Goal: Information Seeking & Learning: Learn about a topic

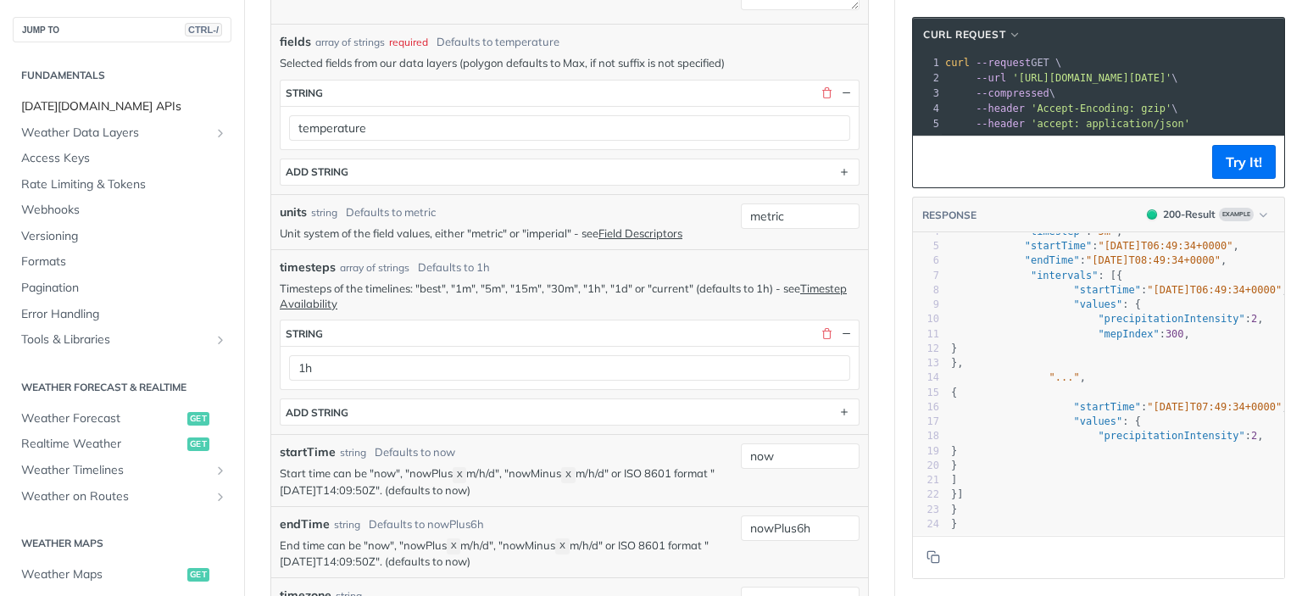
click at [98, 107] on span "[DATE][DOMAIN_NAME] APIs" at bounding box center [124, 106] width 206 height 17
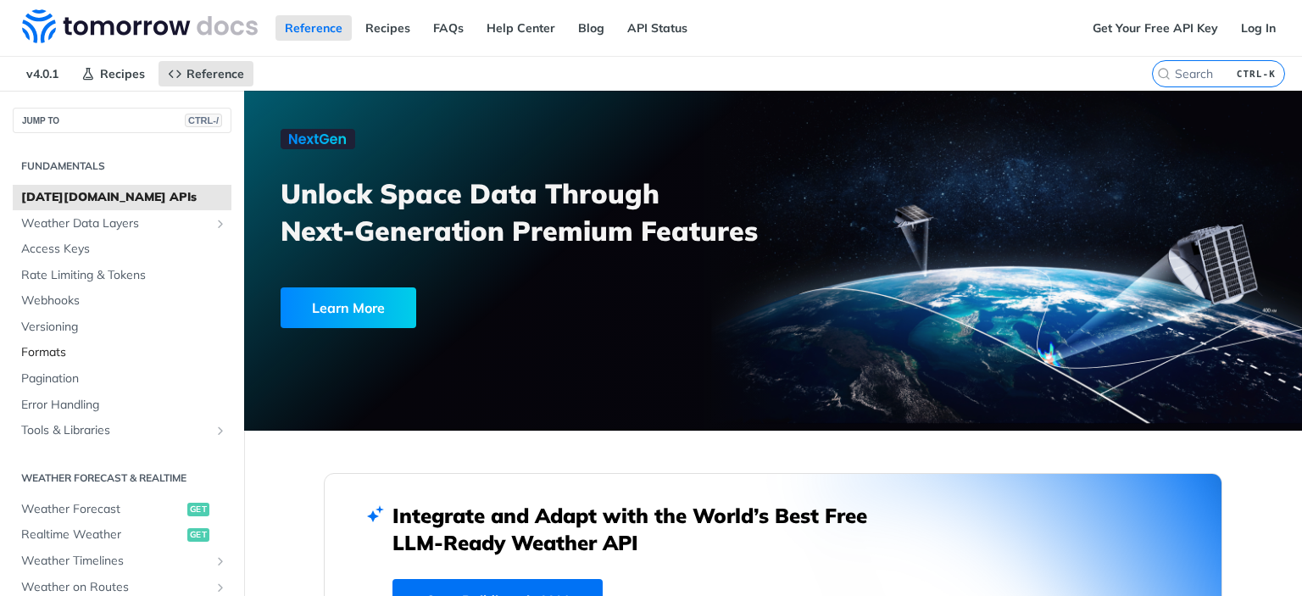
scroll to position [170, 0]
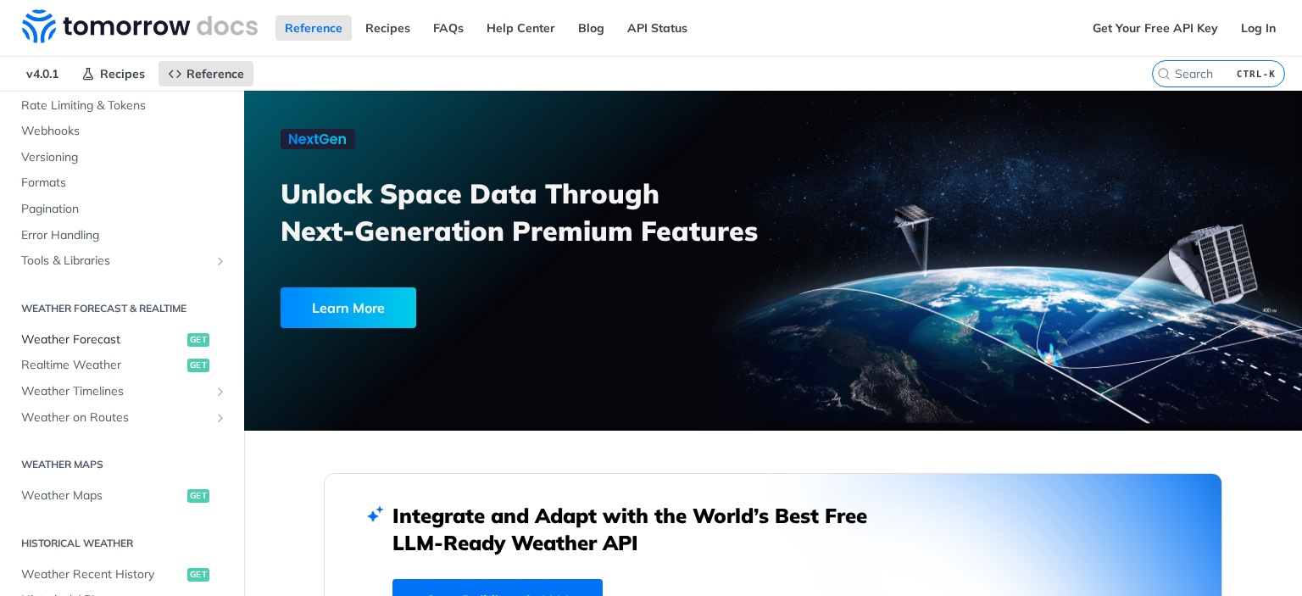
click at [115, 342] on span "Weather Forecast" at bounding box center [102, 339] width 162 height 17
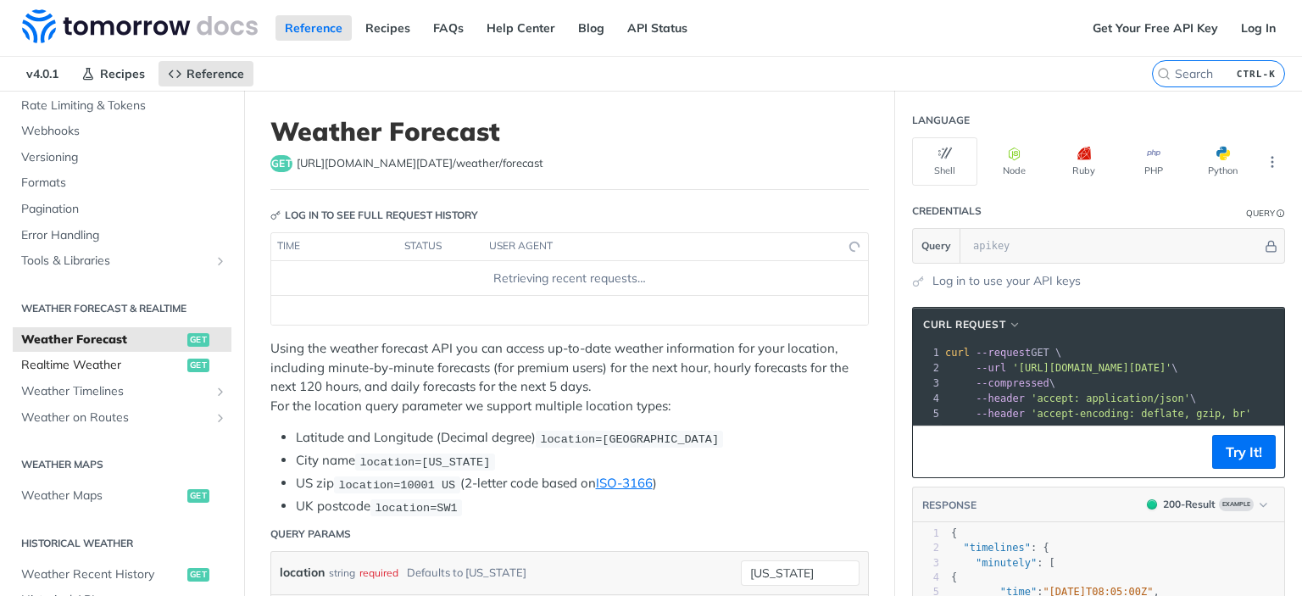
click at [112, 365] on span "Realtime Weather" at bounding box center [102, 365] width 162 height 17
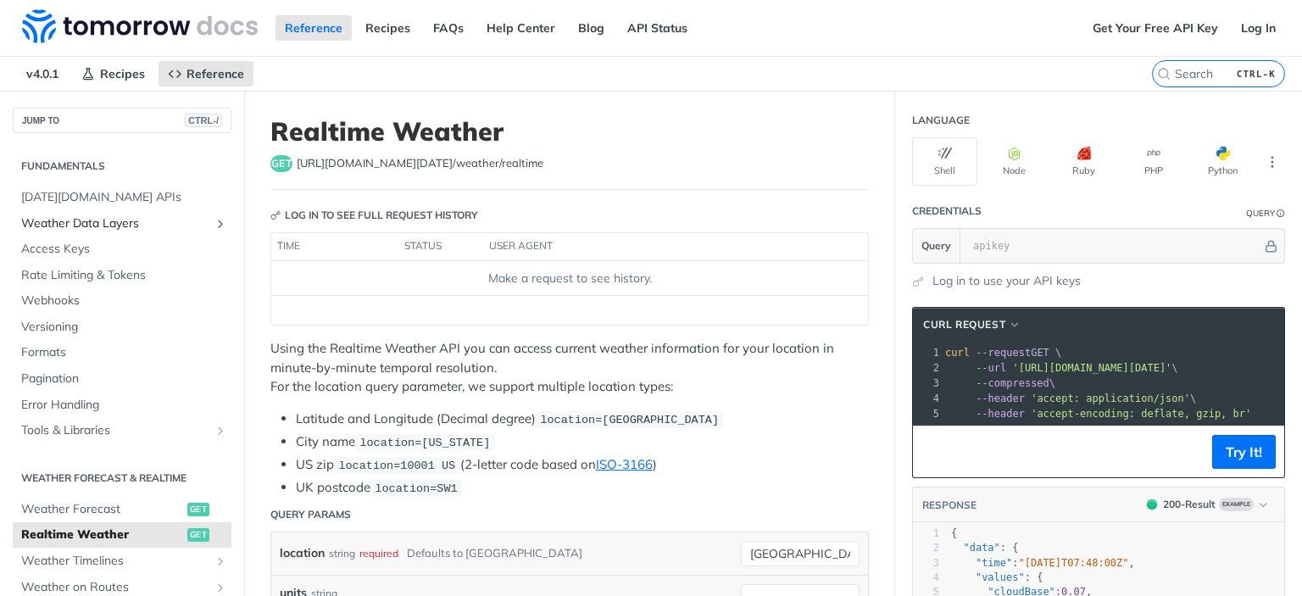
click at [108, 219] on span "Weather Data Layers" at bounding box center [115, 223] width 188 height 17
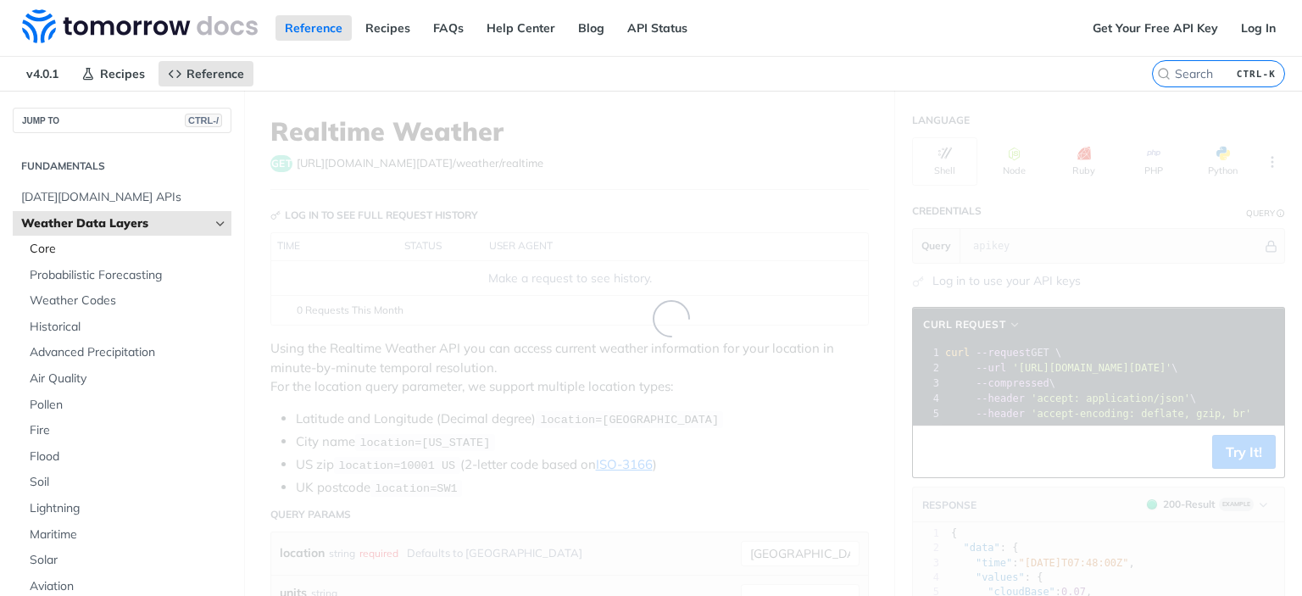
click at [120, 248] on span "Core" at bounding box center [128, 249] width 197 height 17
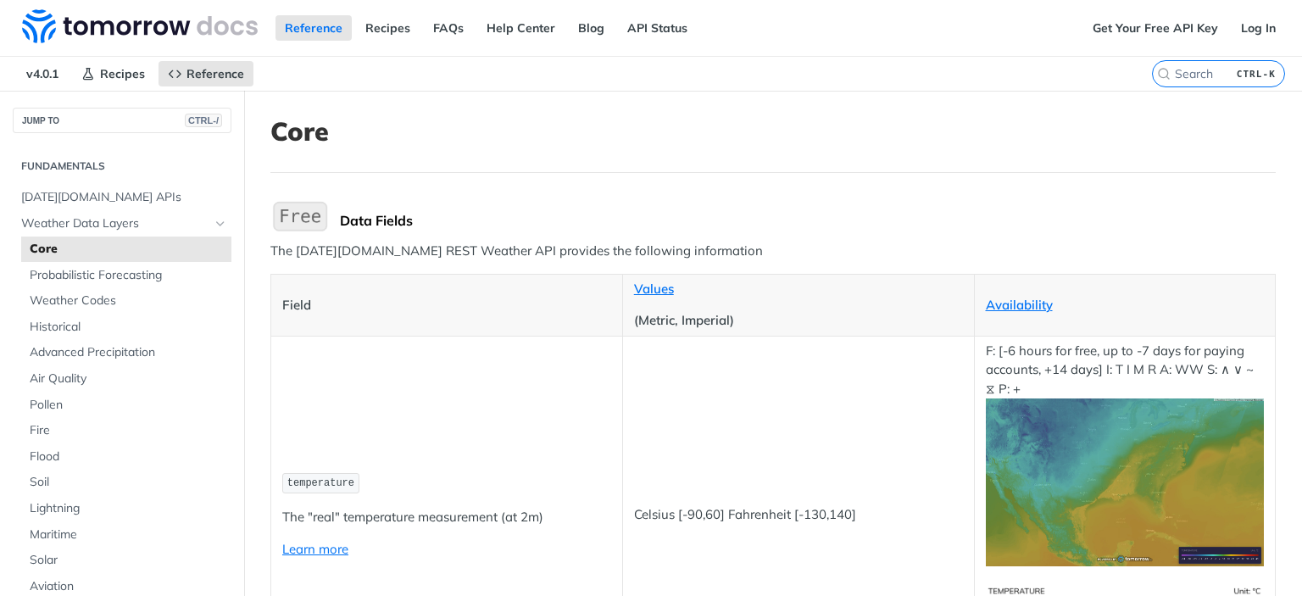
scroll to position [170, 0]
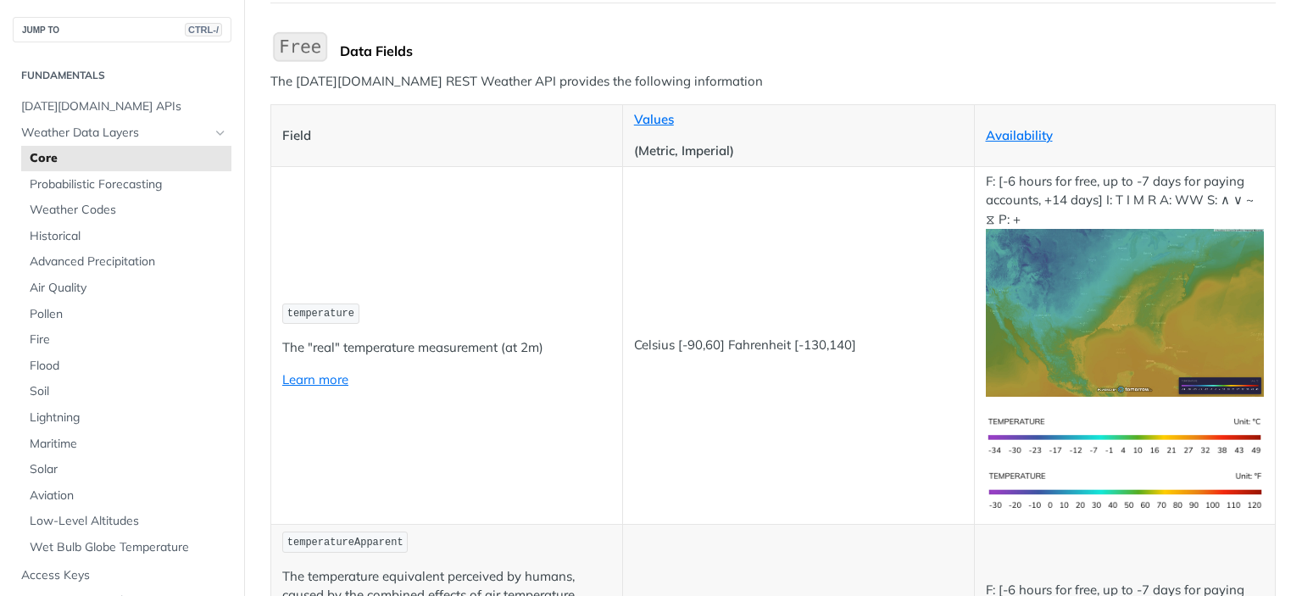
click at [649, 152] on p "(Metric, Imperial)" at bounding box center [798, 151] width 329 height 19
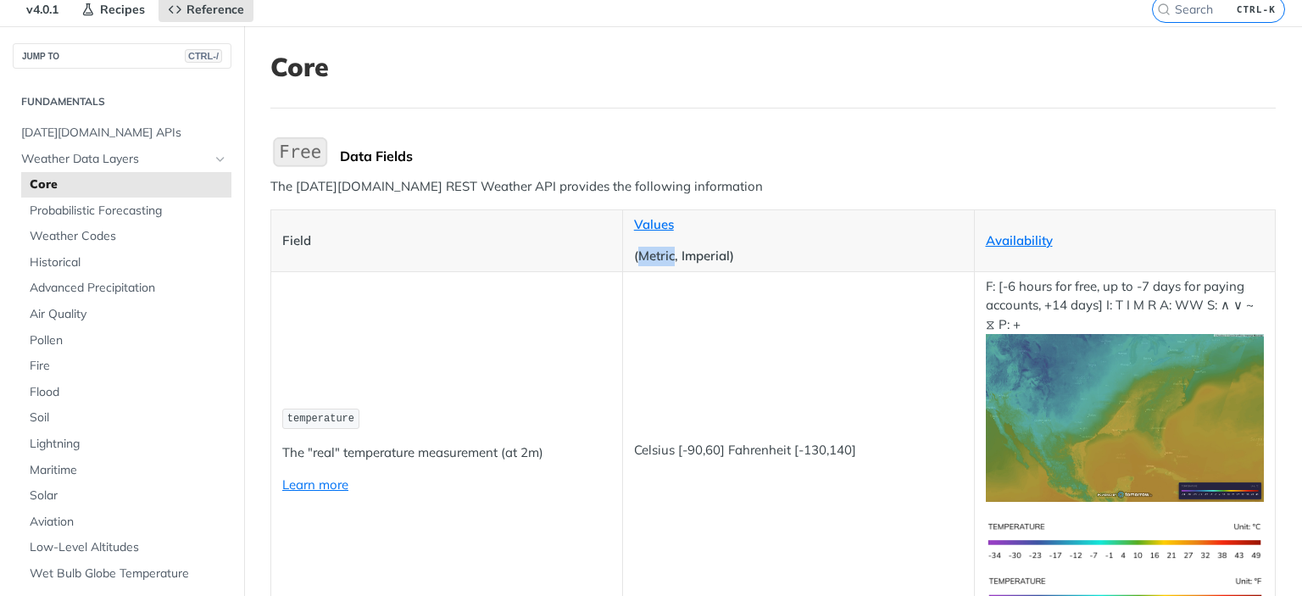
scroll to position [0, 0]
